Goal: Task Accomplishment & Management: Use online tool/utility

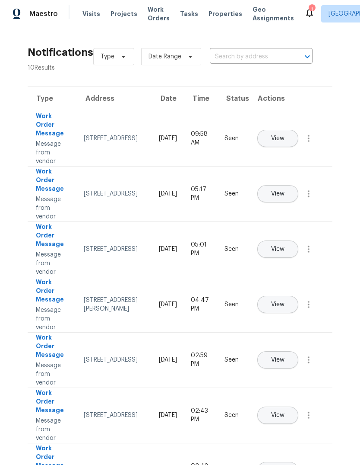
scroll to position [-1, 0]
click at [220, 13] on span "Properties" at bounding box center [226, 14] width 34 height 9
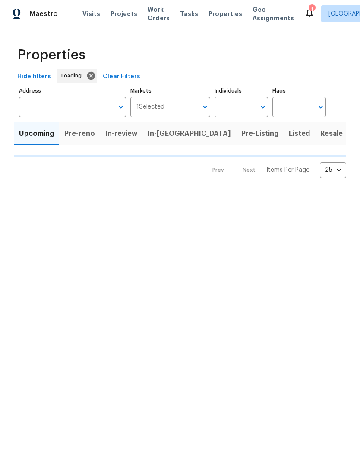
click at [217, 10] on span "Properties" at bounding box center [226, 14] width 34 height 9
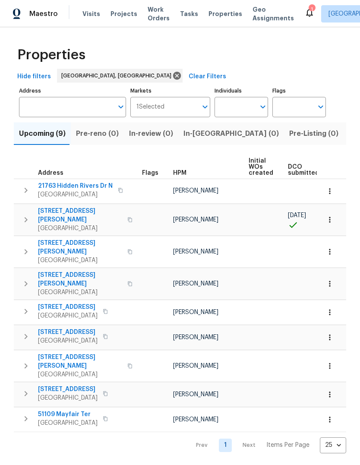
click at [344, 125] on button "Listed (18)" at bounding box center [367, 133] width 46 height 22
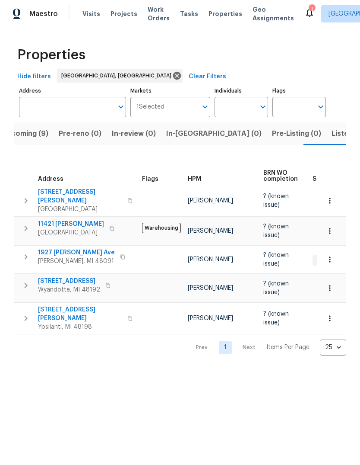
click at [332, 136] on span "Listed (18)" at bounding box center [350, 134] width 36 height 12
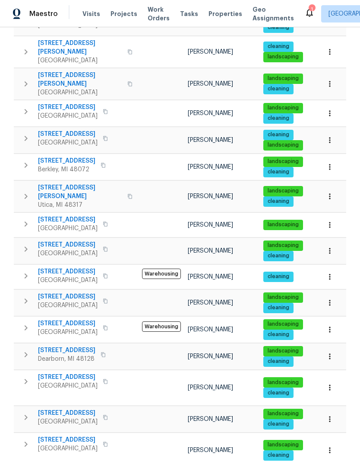
scroll to position [201, 0]
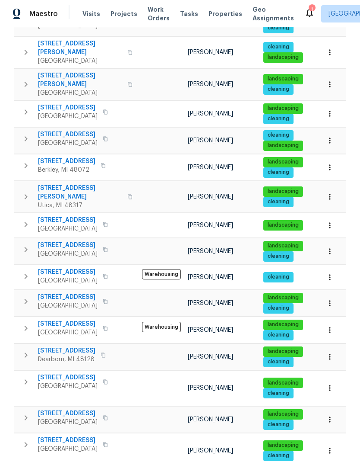
click at [68, 224] on span "[GEOGRAPHIC_DATA]" at bounding box center [68, 228] width 60 height 9
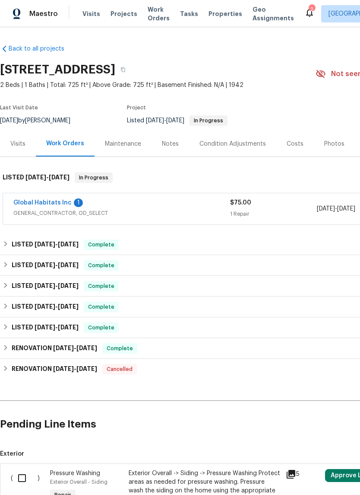
click at [48, 205] on link "Global Habitats Inc" at bounding box center [42, 203] width 58 height 6
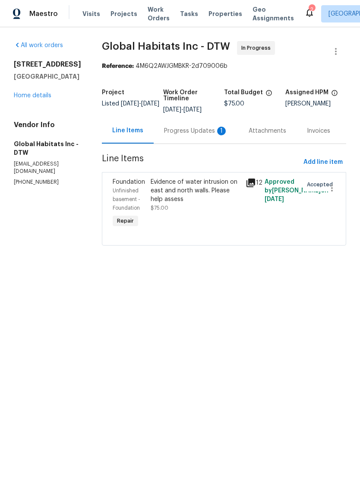
click at [191, 119] on div "Progress Updates 1" at bounding box center [196, 131] width 85 height 26
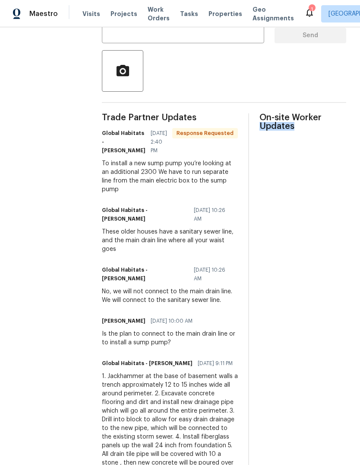
scroll to position [248, 0]
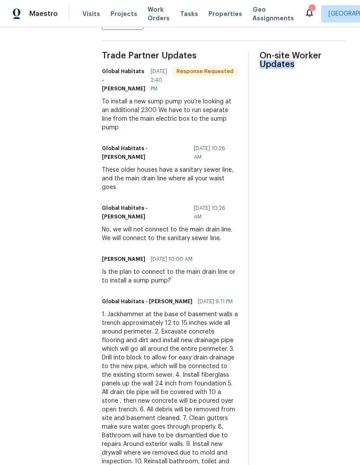
click at [284, 173] on div "On-site Worker Updates" at bounding box center [303, 446] width 87 height 790
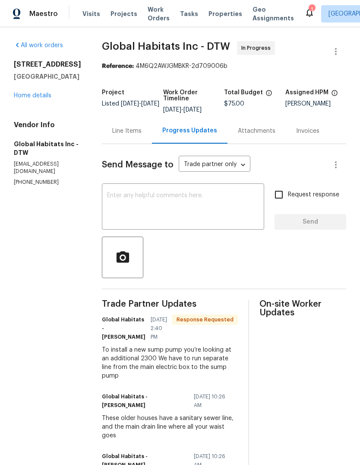
scroll to position [0, 0]
click at [196, 203] on textarea at bounding box center [183, 207] width 152 height 30
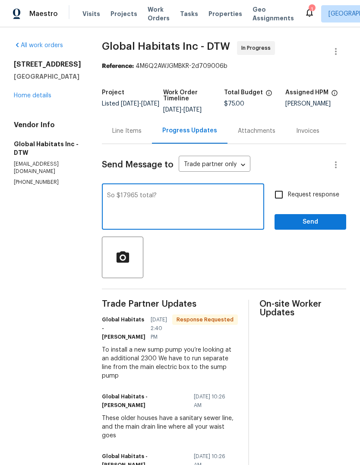
type textarea "So $17965 total?"
click at [318, 229] on button "Send" at bounding box center [311, 222] width 72 height 16
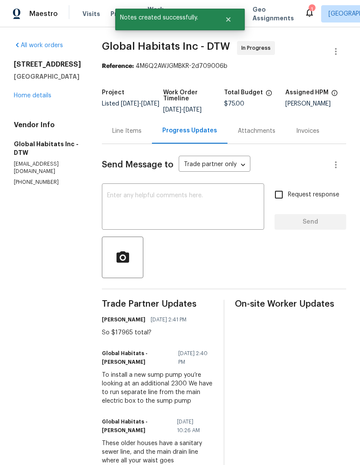
click at [23, 99] on link "Home details" at bounding box center [33, 95] width 38 height 6
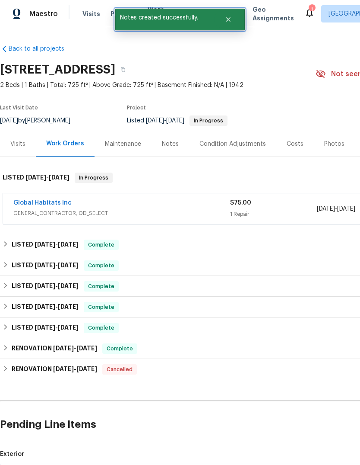
click at [231, 22] on icon "Close" at bounding box center [228, 19] width 7 height 7
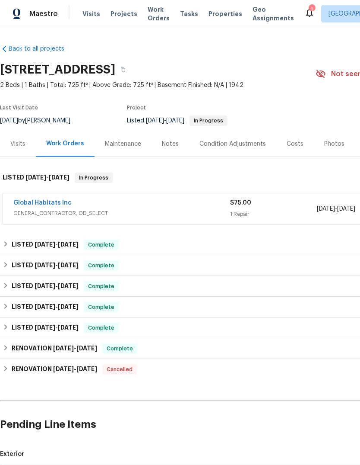
click at [214, 13] on span "Properties" at bounding box center [226, 14] width 34 height 9
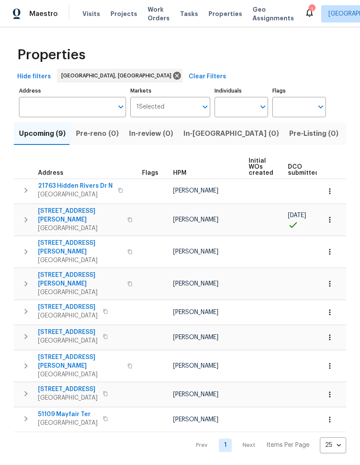
click at [349, 131] on span "Listed (18)" at bounding box center [367, 134] width 36 height 12
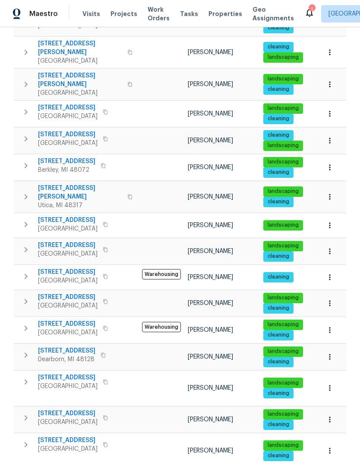
scroll to position [7, 0]
click at [217, 15] on span "Properties" at bounding box center [226, 14] width 34 height 9
click at [217, 14] on span "Properties" at bounding box center [226, 14] width 34 height 9
click at [209, 17] on span "Properties" at bounding box center [226, 14] width 34 height 9
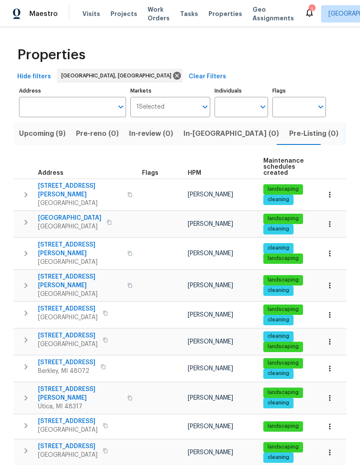
click at [41, 140] on button "Upcoming (9)" at bounding box center [42, 133] width 57 height 22
